Goal: Task Accomplishment & Management: Complete application form

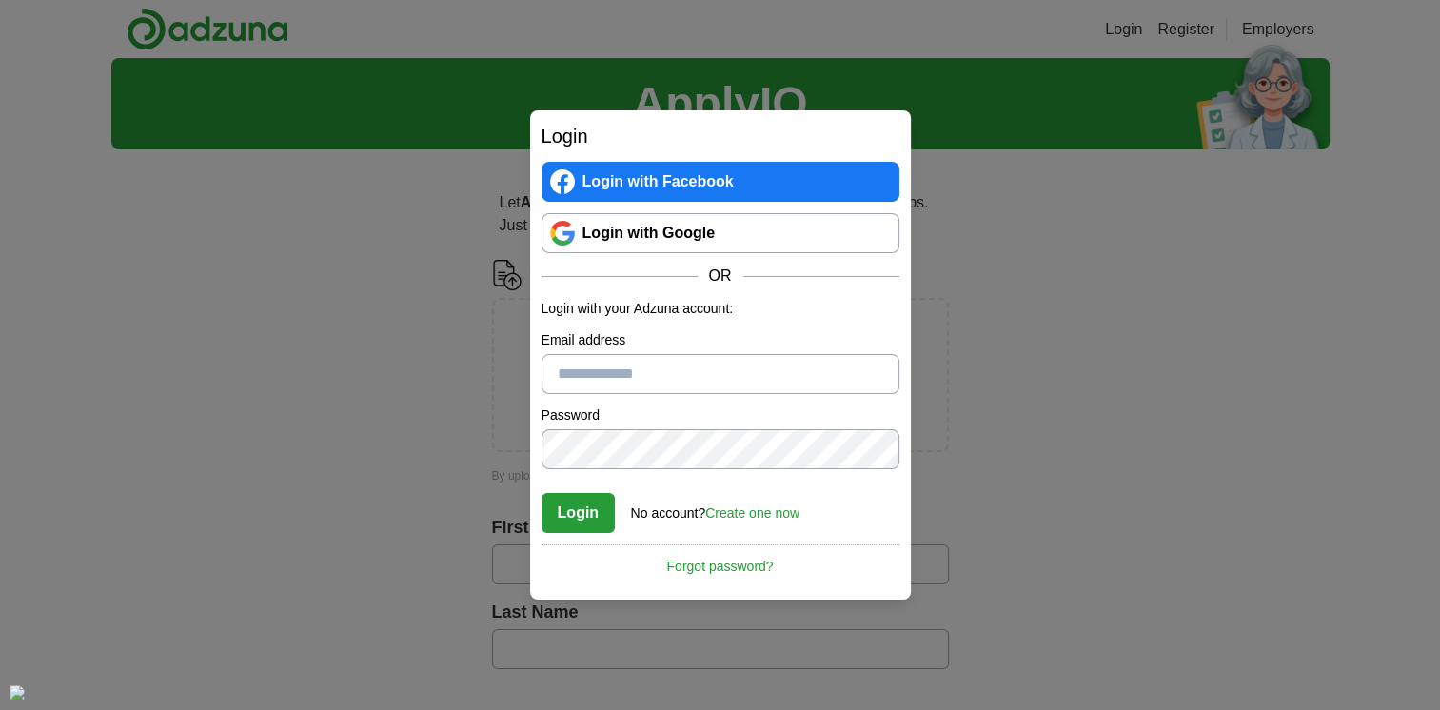
click at [610, 368] on input "Email address" at bounding box center [720, 374] width 358 height 40
click at [750, 512] on link "Create one now" at bounding box center [752, 512] width 94 height 15
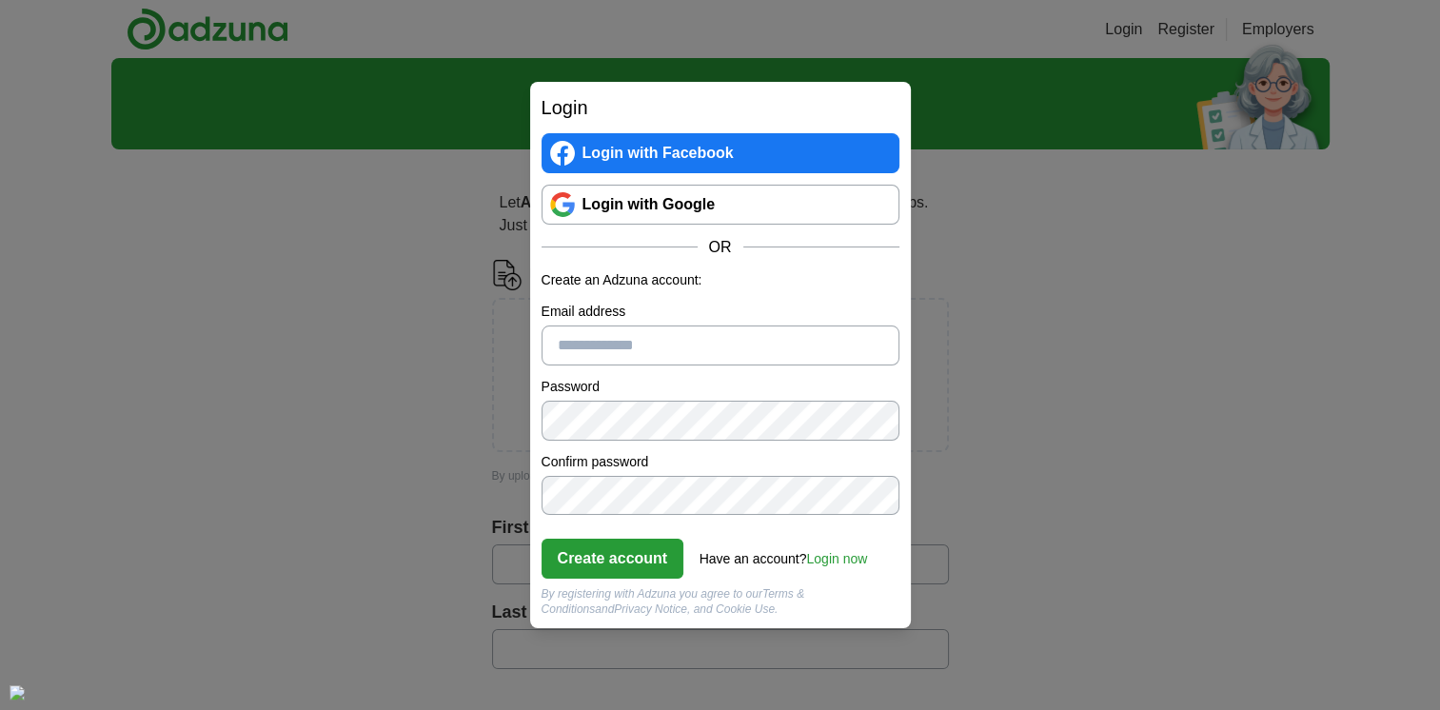
click at [605, 346] on input "Email address" at bounding box center [720, 345] width 358 height 40
type input "**********"
click at [642, 552] on button "Create account" at bounding box center [612, 559] width 143 height 40
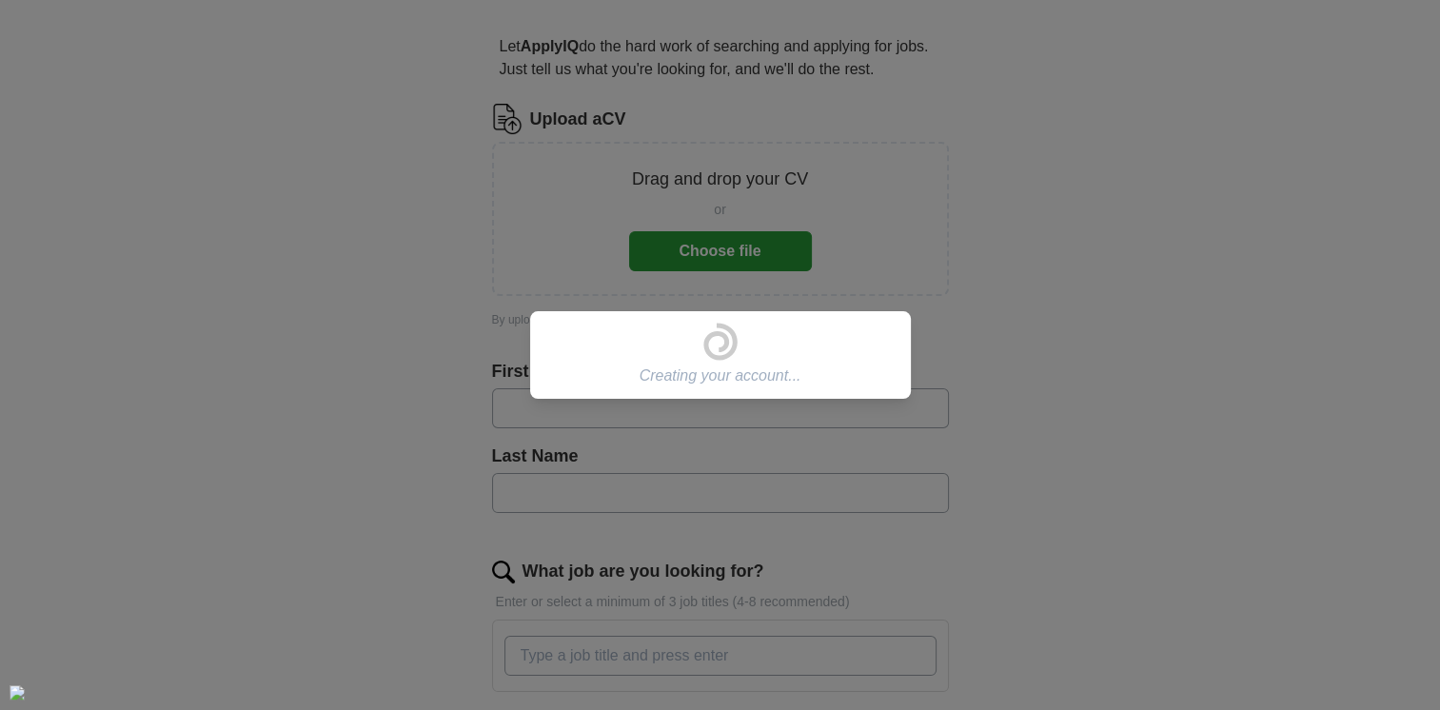
scroll to position [190, 0]
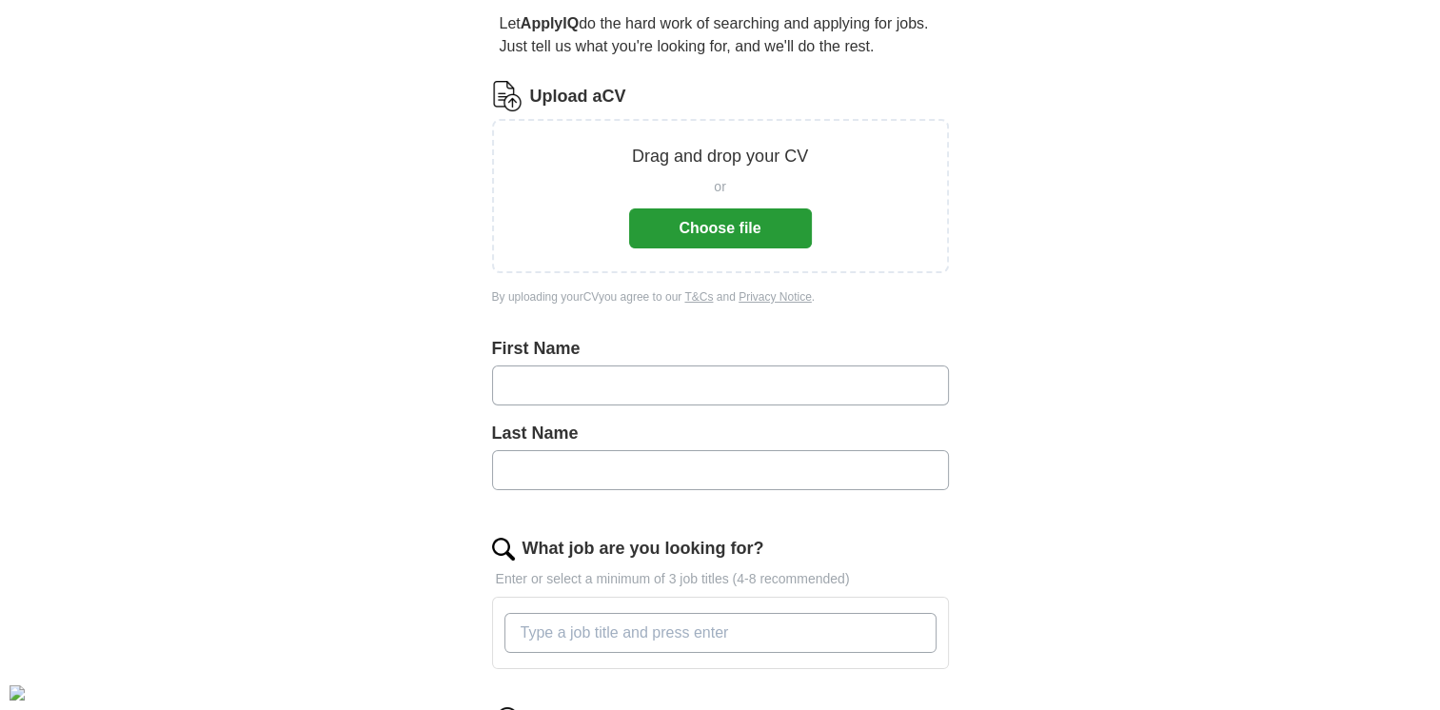
click at [739, 394] on input "text" at bounding box center [720, 385] width 457 height 40
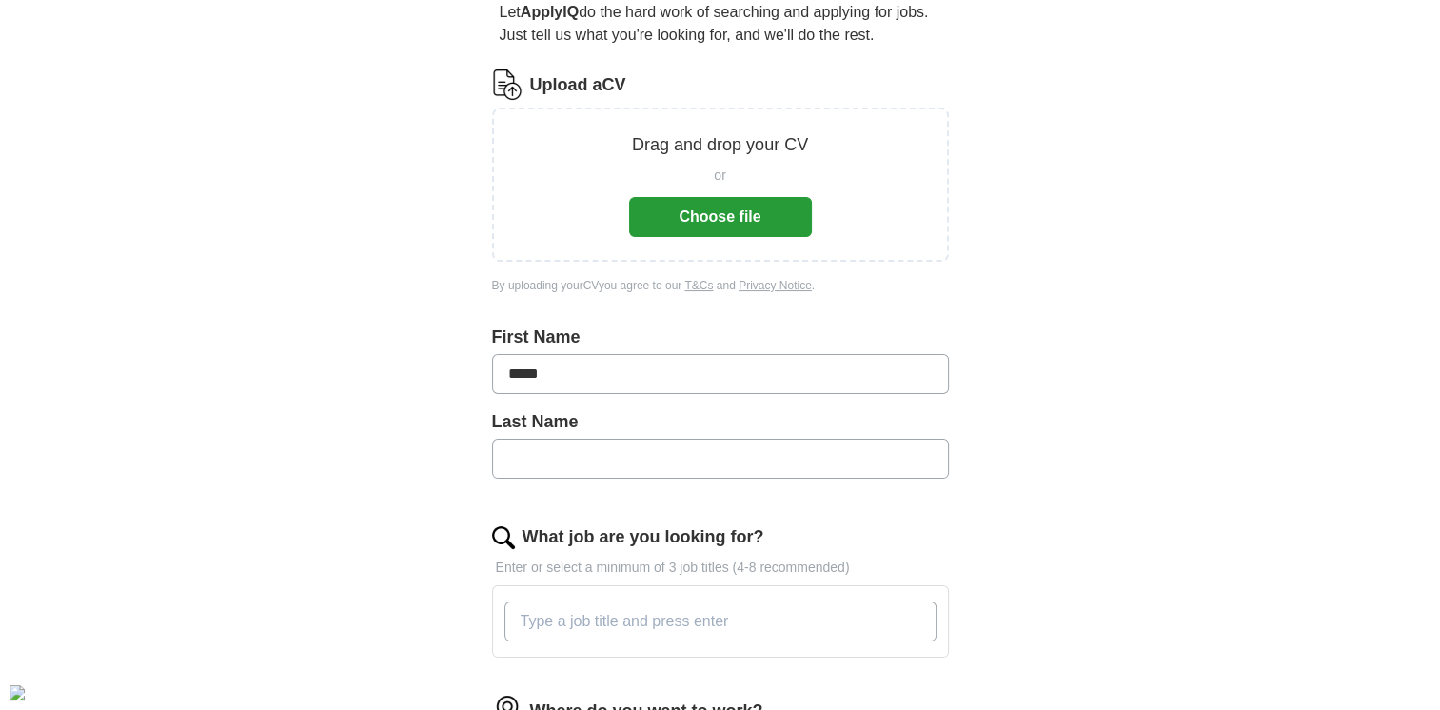
type input "*****"
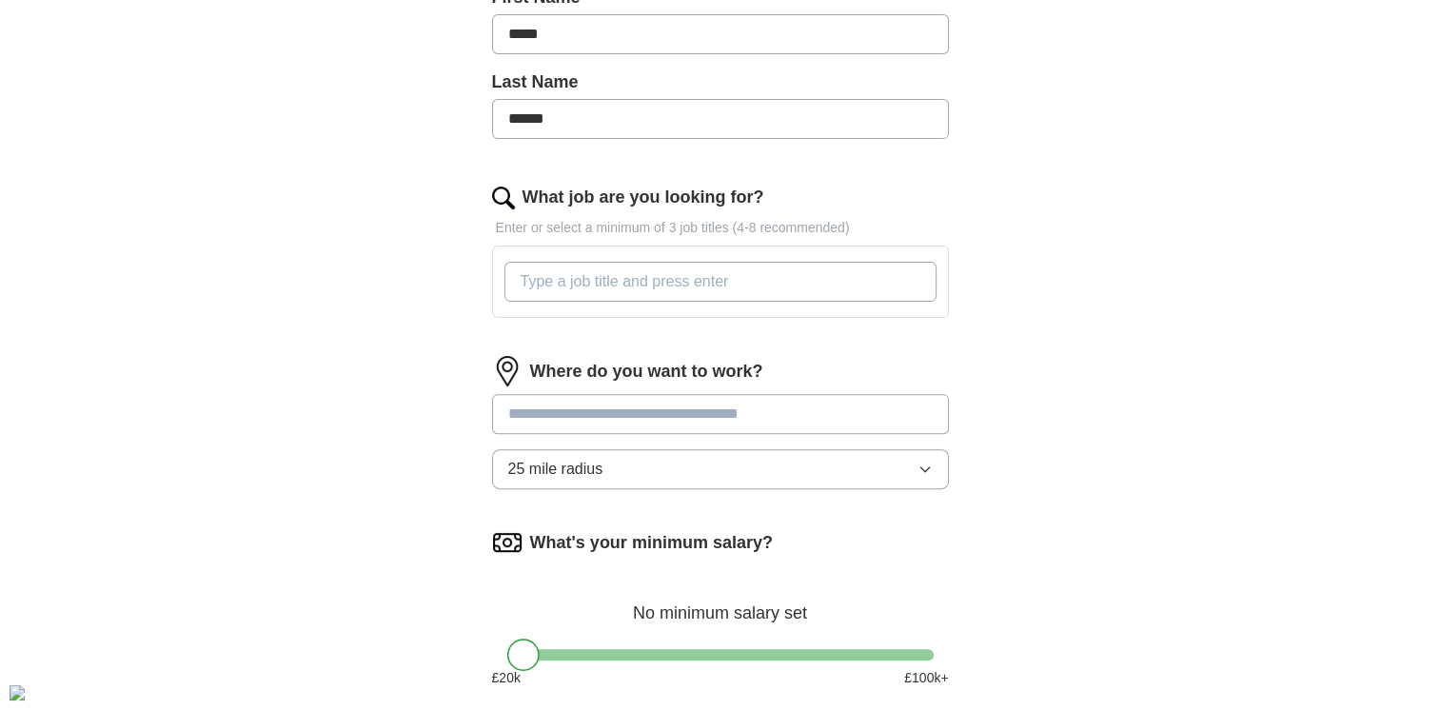
scroll to position [571, 0]
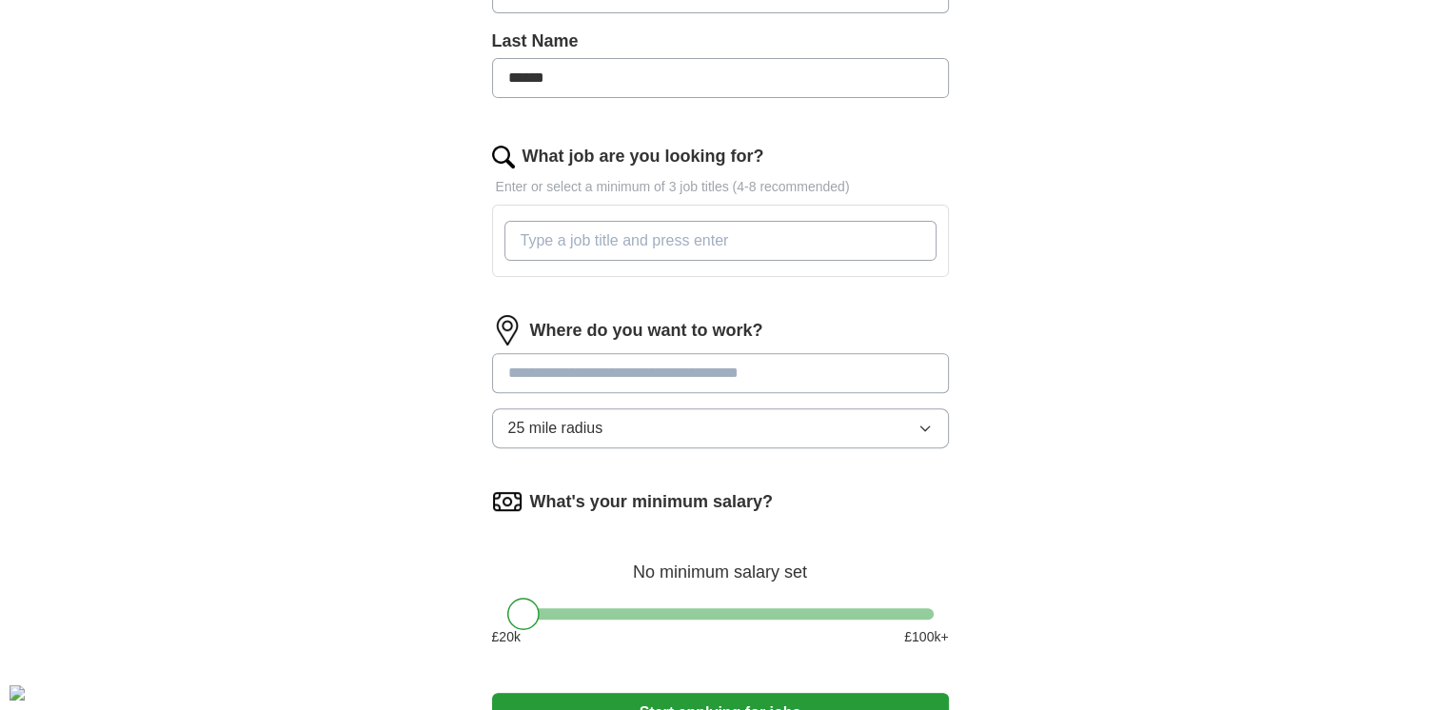
type input "******"
click at [817, 237] on input "What job are you looking for?" at bounding box center [720, 241] width 432 height 40
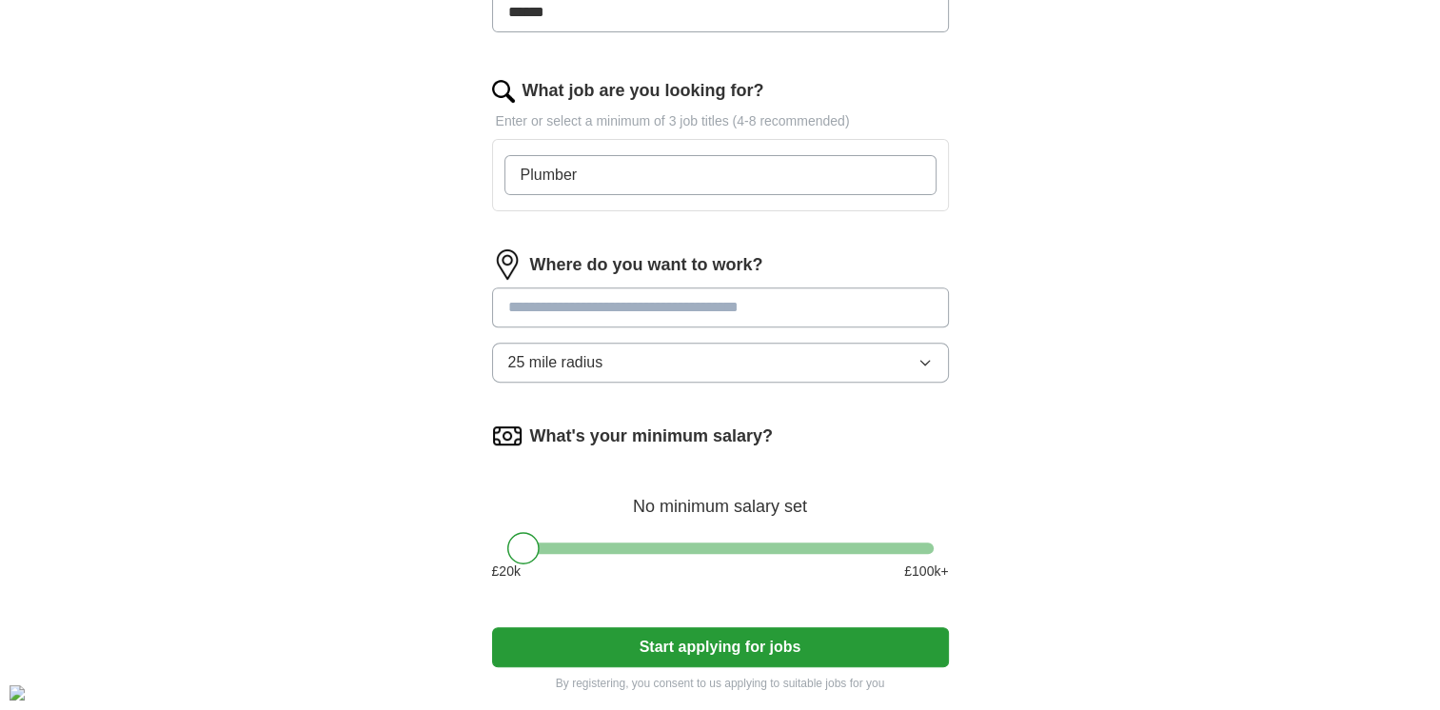
scroll to position [666, 0]
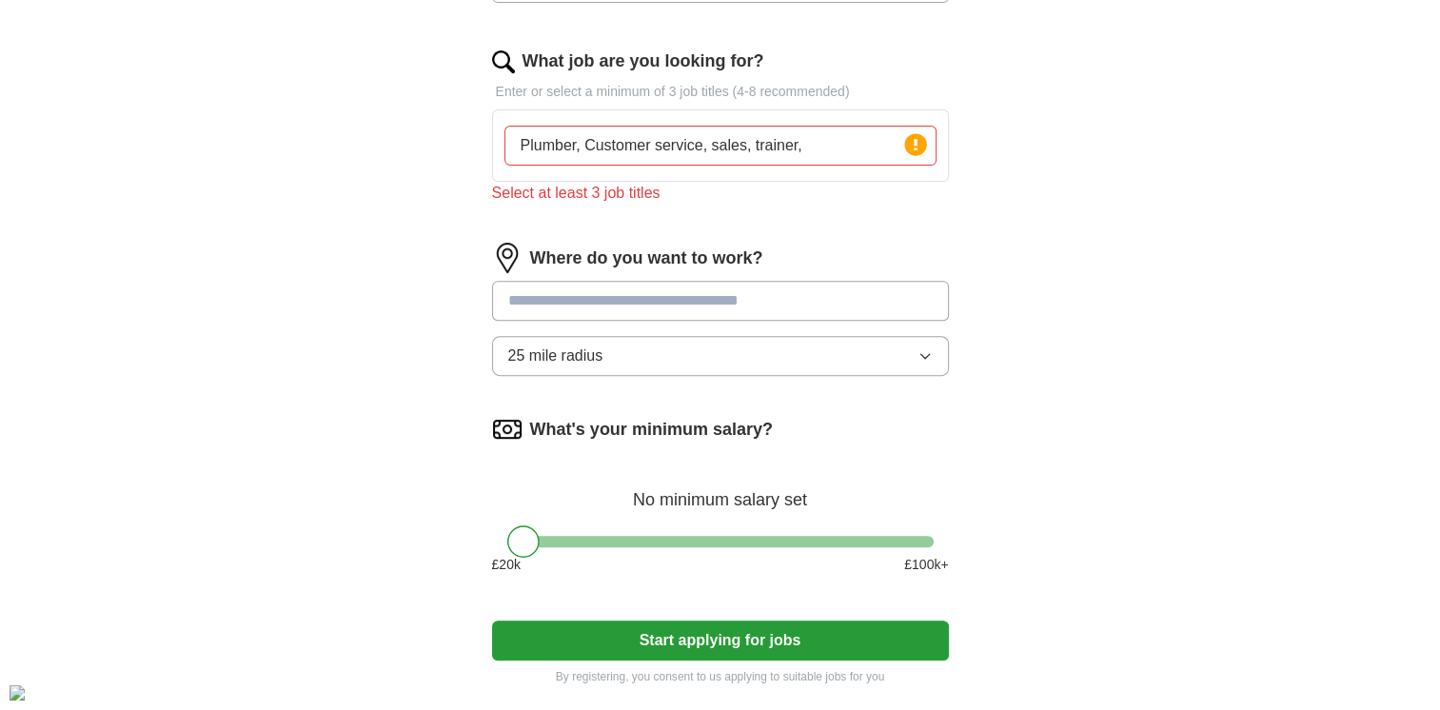
click at [806, 142] on input "Plumber, Customer service, sales, trainer," at bounding box center [720, 146] width 432 height 40
drag, startPoint x: 708, startPoint y: 146, endPoint x: 582, endPoint y: 142, distance: 125.7
click at [582, 142] on input "Plumber, Customer service, sales, trainer," at bounding box center [720, 146] width 432 height 40
type input "Plumber"
click at [719, 149] on input "Plumber" at bounding box center [720, 146] width 432 height 40
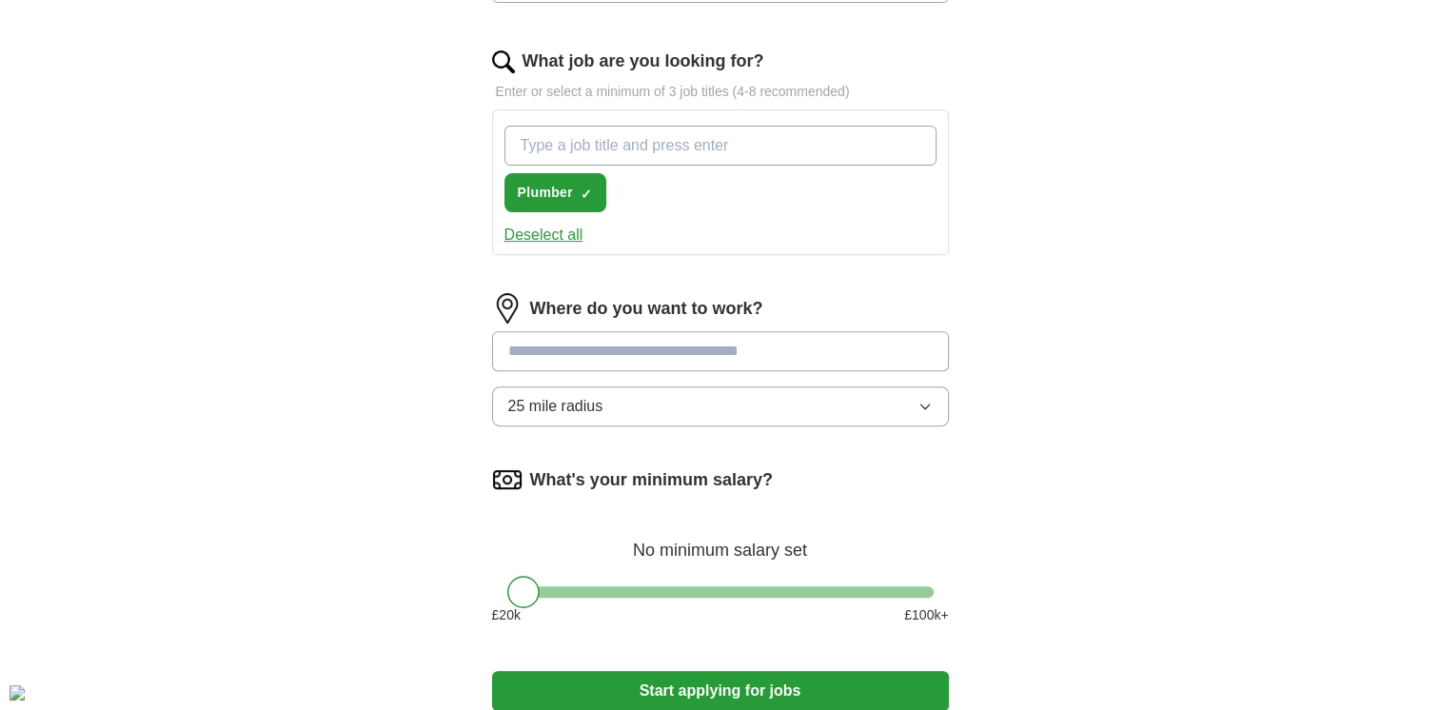
click at [668, 140] on input "What job are you looking for?" at bounding box center [720, 146] width 432 height 40
type input "P"
type input "Customer service"
click at [667, 140] on input "What job are you looking for?" at bounding box center [720, 146] width 432 height 40
type input "sales"
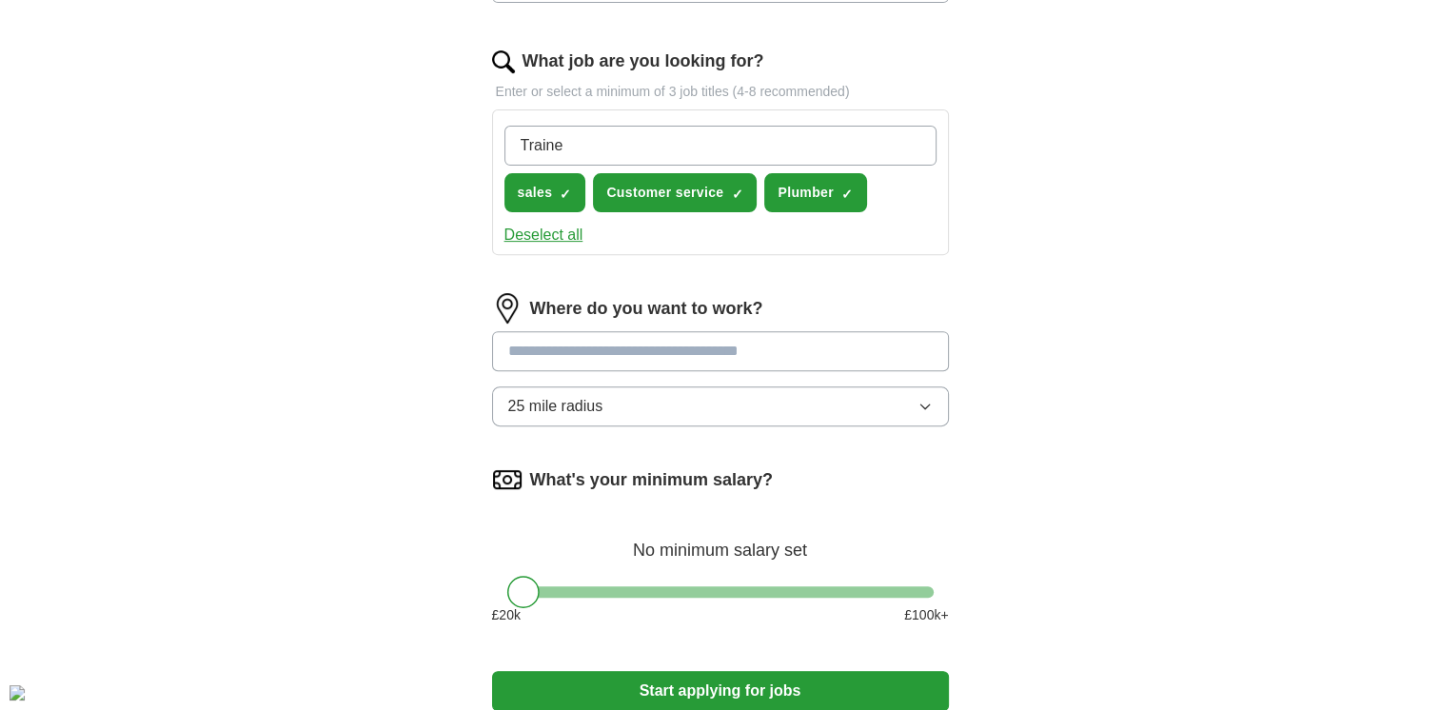
type input "Trainer"
